Goal: Register for event/course: Sign up to attend an event or enroll in a course

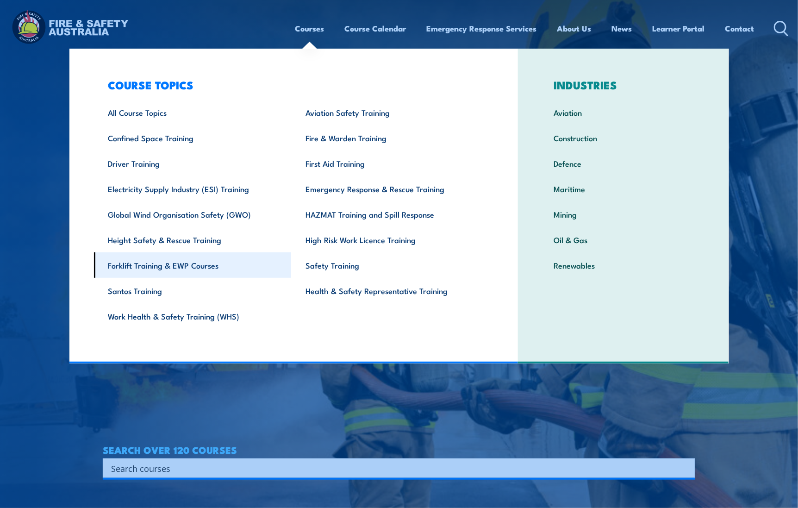
click at [171, 263] on link "Forklift Training & EWP Courses" at bounding box center [193, 264] width 198 height 25
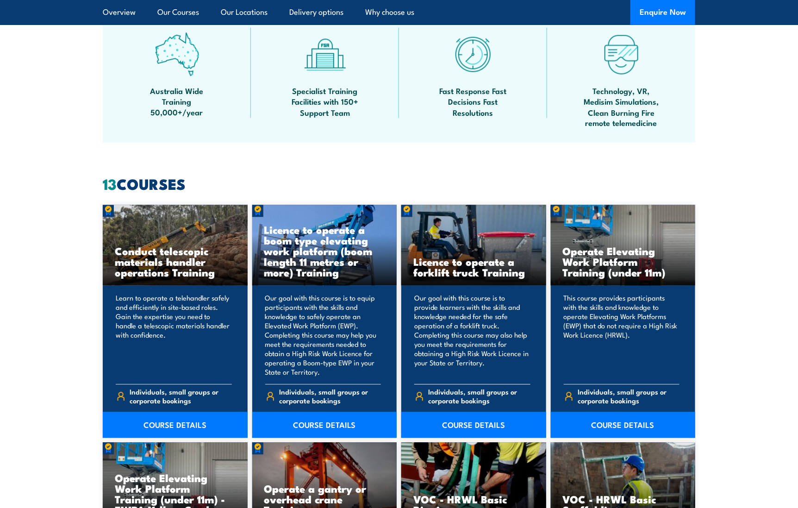
scroll to position [602, 0]
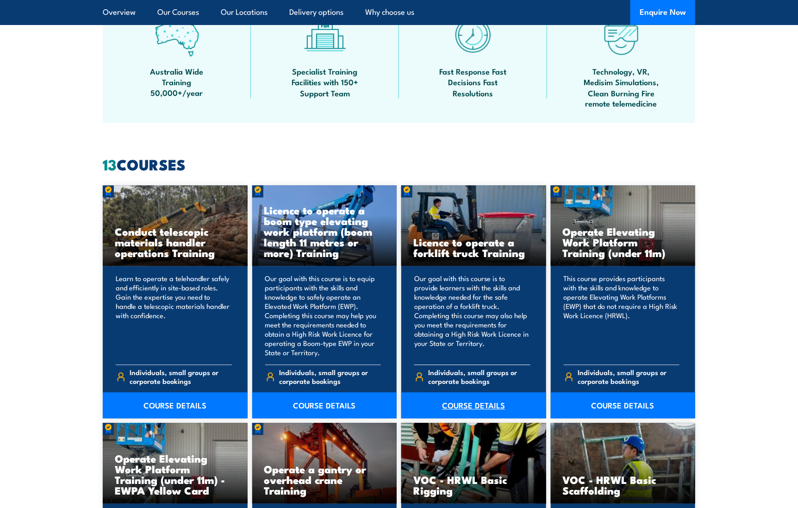
click at [460, 402] on link "COURSE DETAILS" at bounding box center [473, 405] width 145 height 26
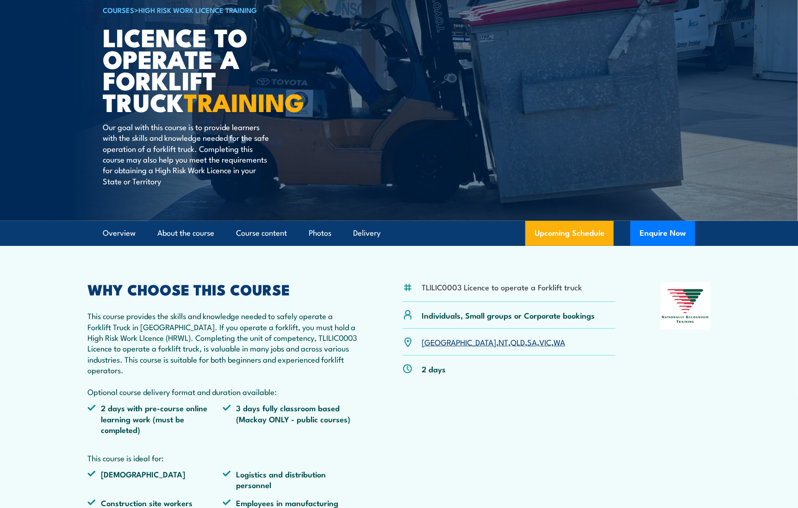
scroll to position [93, 0]
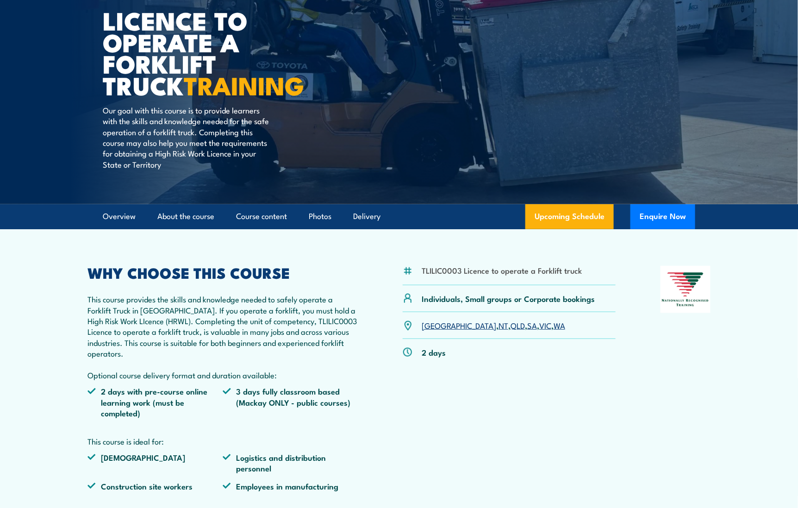
click at [527, 323] on link "SA" at bounding box center [532, 324] width 10 height 11
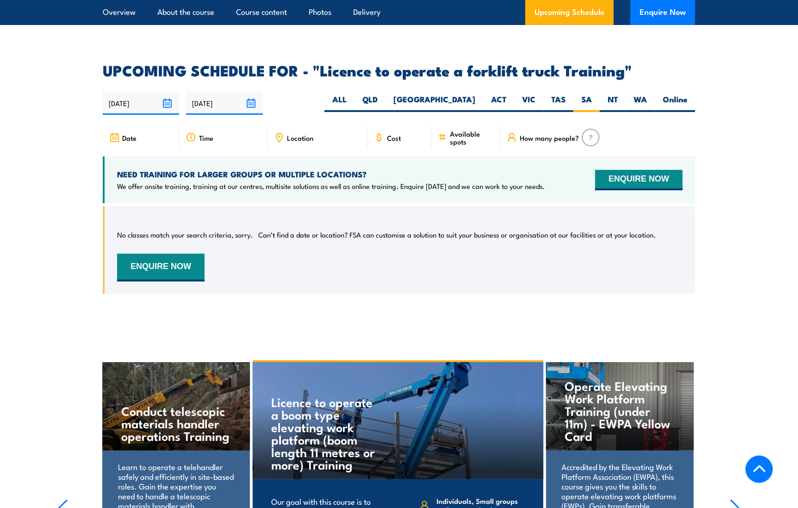
scroll to position [1410, 0]
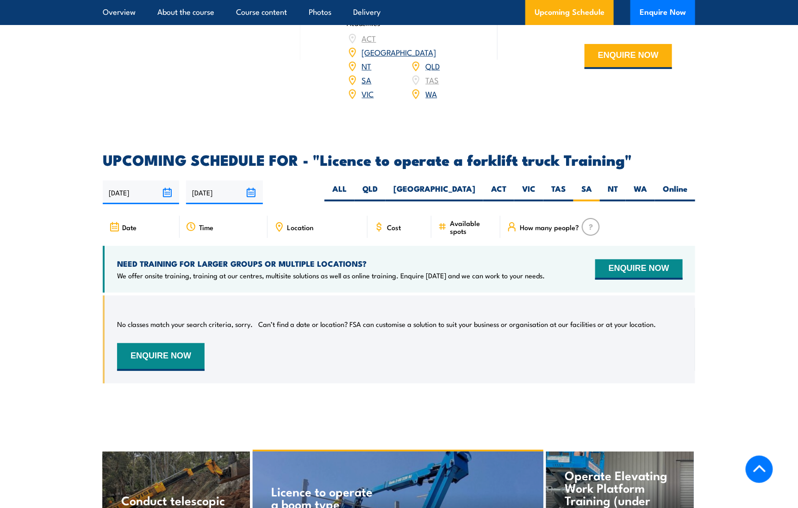
click at [366, 74] on link "SA" at bounding box center [367, 79] width 10 height 11
click at [582, 183] on label "SA" at bounding box center [586, 192] width 26 height 18
click at [592, 183] on input "SA" at bounding box center [595, 186] width 6 height 6
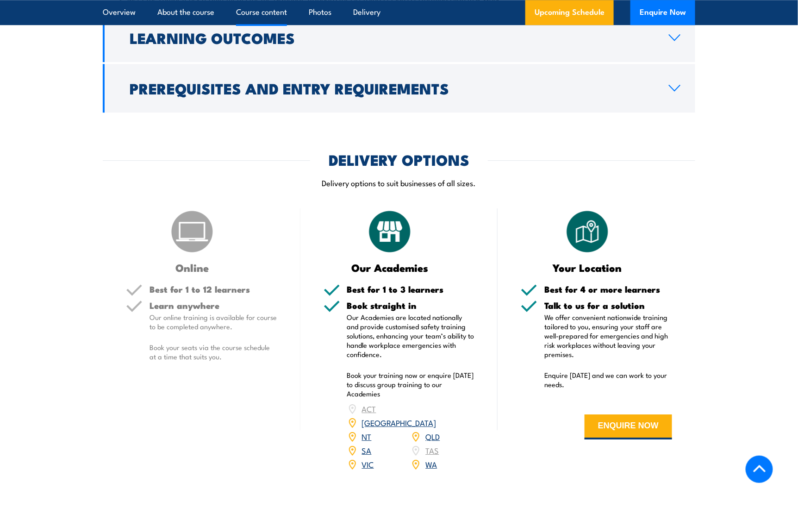
scroll to position [901, 0]
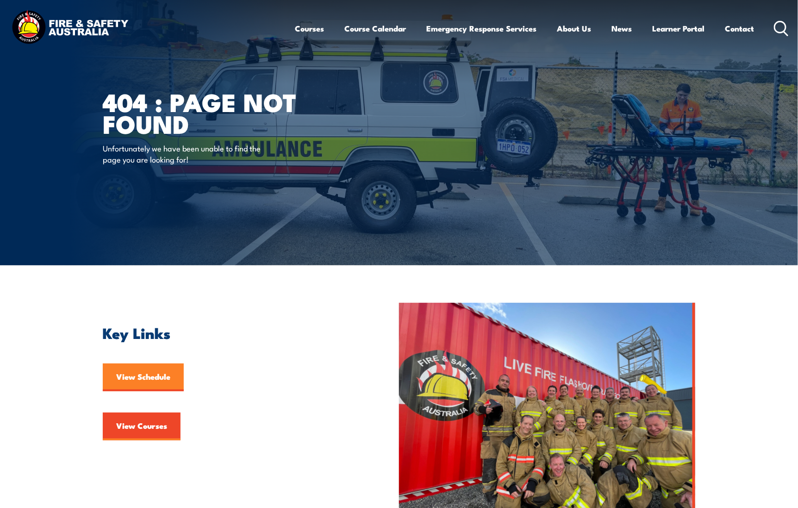
click at [149, 365] on link "View Schedule" at bounding box center [143, 377] width 81 height 28
click at [149, 372] on link "View Schedule" at bounding box center [143, 377] width 81 height 28
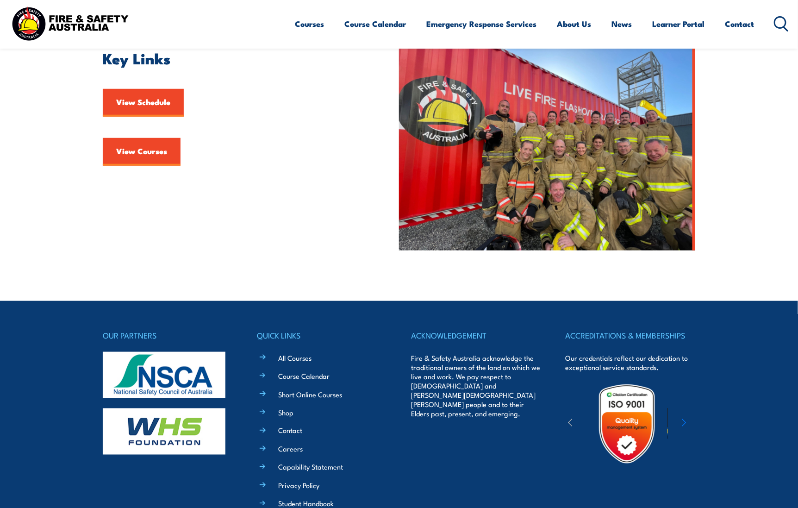
scroll to position [139, 0]
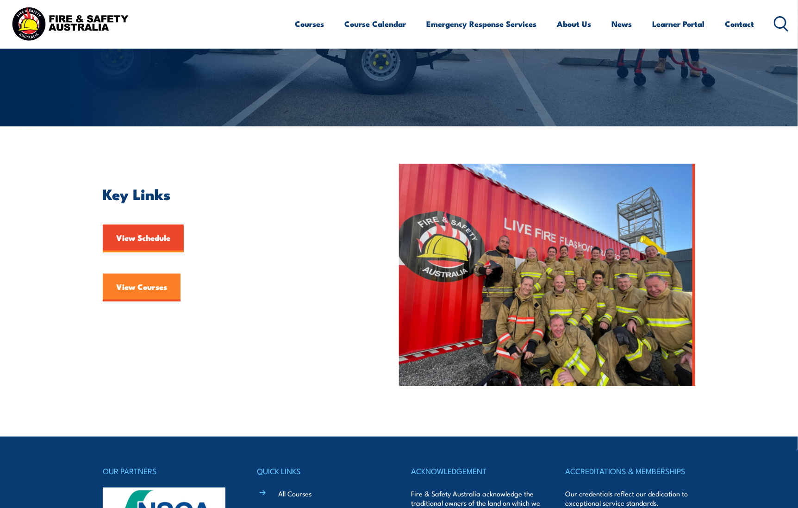
click at [134, 293] on link "View Courses" at bounding box center [142, 287] width 78 height 28
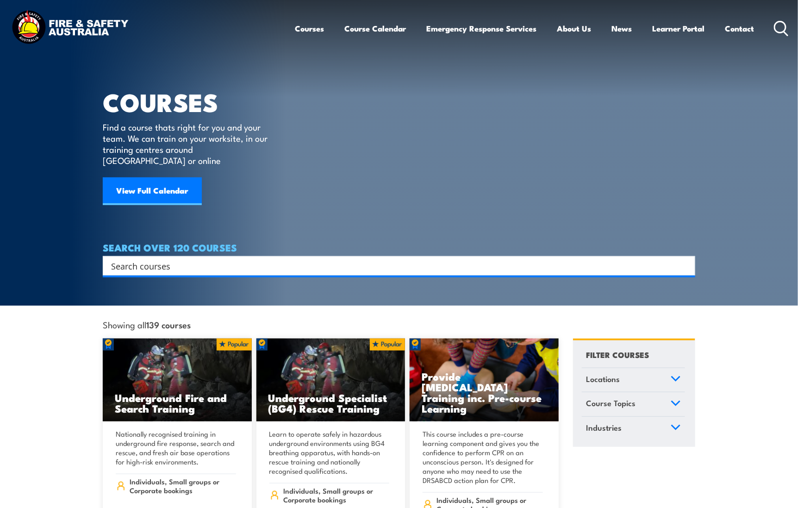
click at [124, 259] on input "Search input" at bounding box center [393, 266] width 564 height 14
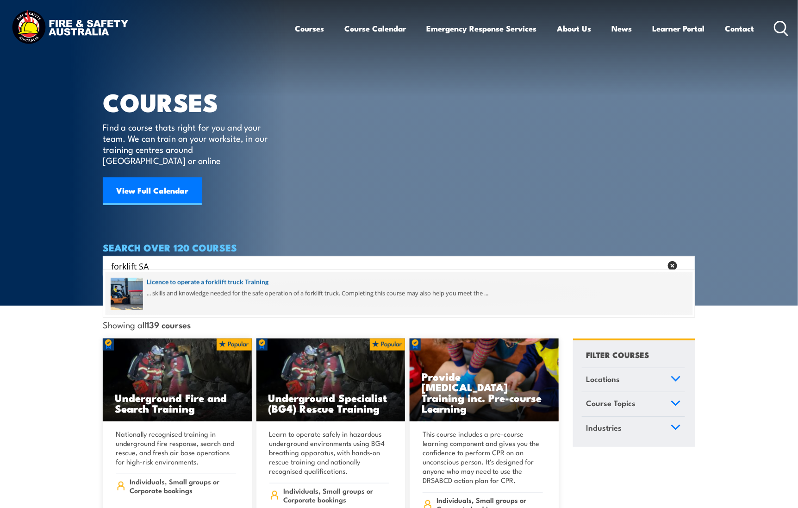
type input "forklift SA"
click at [158, 279] on span at bounding box center [398, 293] width 587 height 43
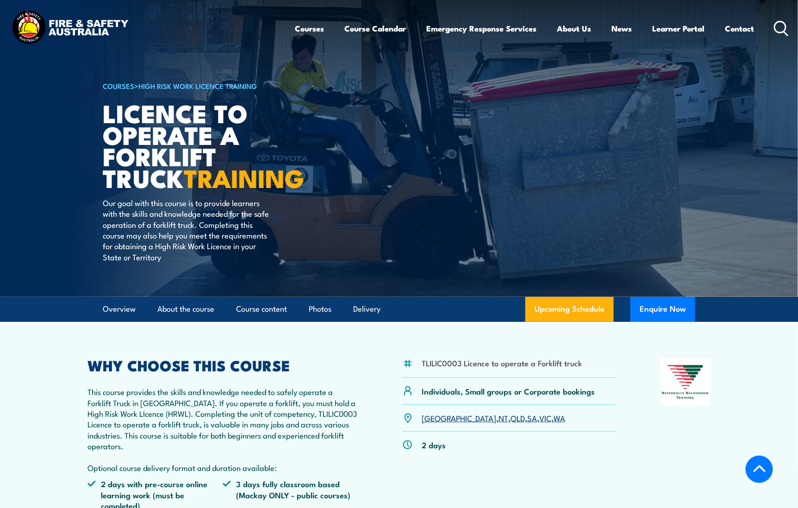
scroll to position [185, 0]
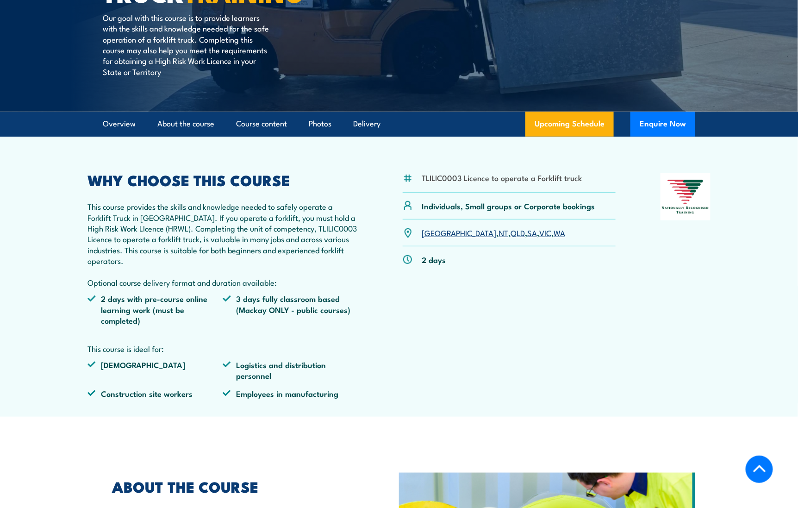
click at [527, 230] on link "SA" at bounding box center [532, 232] width 10 height 11
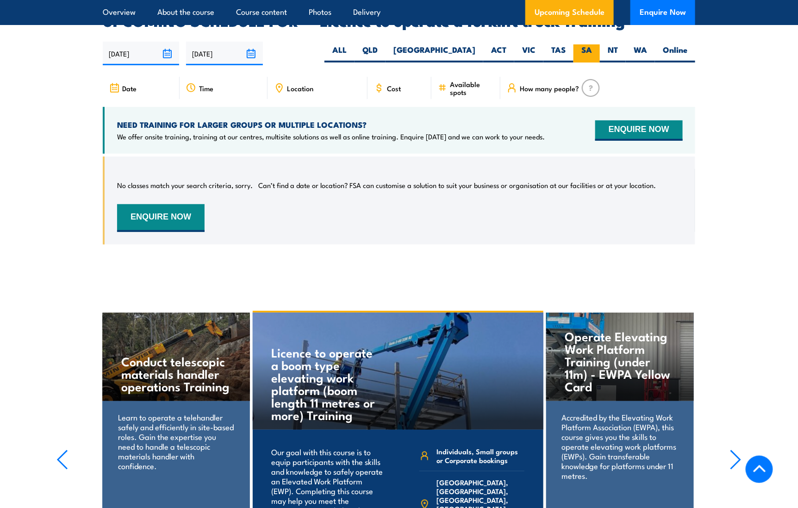
click at [588, 44] on label "SA" at bounding box center [586, 53] width 26 height 18
click at [592, 44] on input "SA" at bounding box center [595, 47] width 6 height 6
click at [586, 44] on label "SA" at bounding box center [586, 53] width 26 height 18
click at [592, 44] on input "SA" at bounding box center [595, 47] width 6 height 6
click at [180, 204] on button "ENQUIRE NOW" at bounding box center [160, 218] width 87 height 28
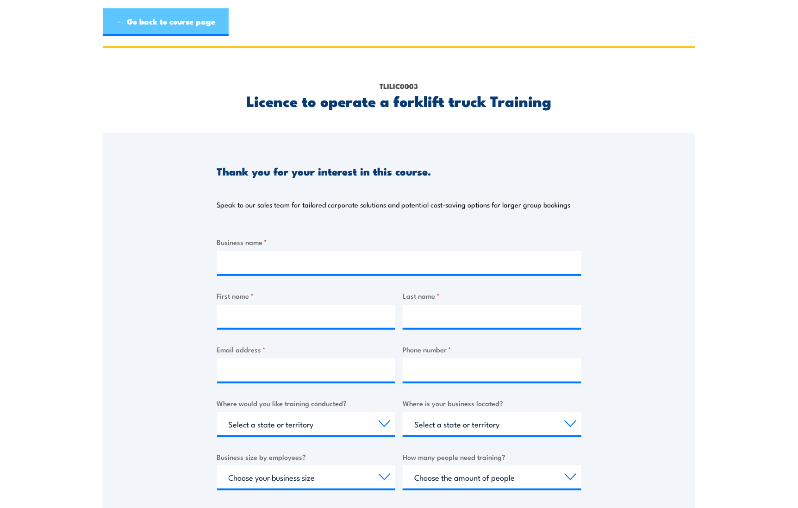
click at [139, 26] on link "← Go back to course page" at bounding box center [166, 22] width 126 height 28
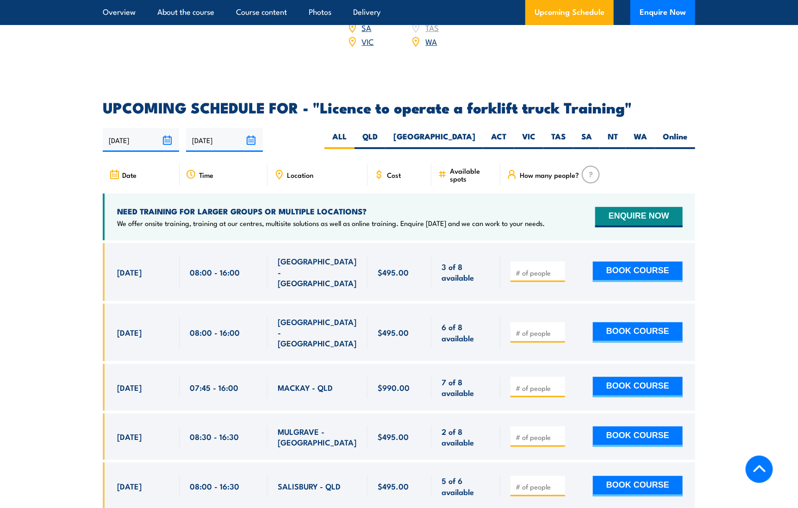
scroll to position [1456, 0]
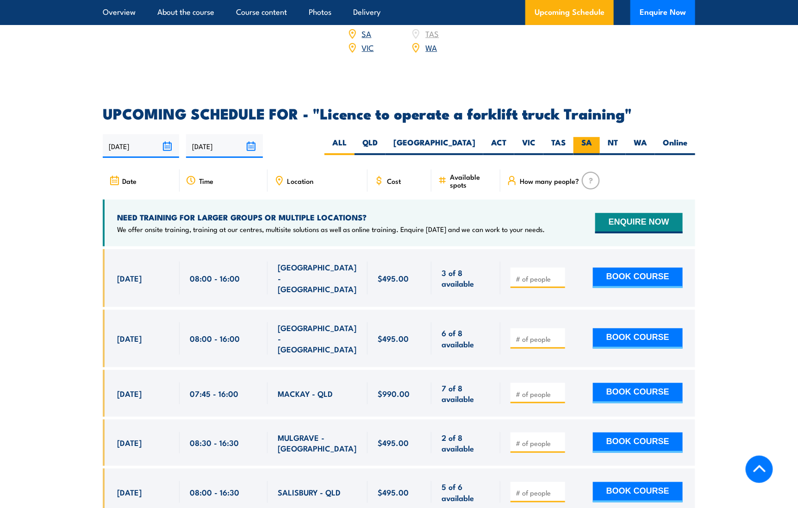
click at [584, 137] on label "SA" at bounding box center [586, 146] width 26 height 18
click at [592, 137] on input "SA" at bounding box center [595, 140] width 6 height 6
radio input "true"
